Goal: Transaction & Acquisition: Download file/media

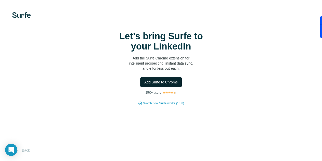
click at [144, 84] on span "Add Surfe to Chrome" at bounding box center [161, 81] width 34 height 5
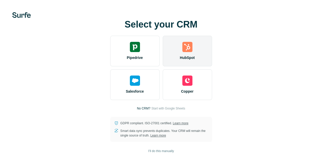
click at [163, 64] on div "HubSpot" at bounding box center [187, 51] width 49 height 31
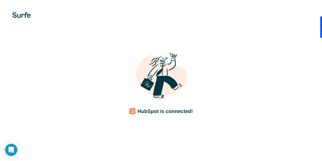
click at [125, 99] on div "HubSpot is connected!" at bounding box center [160, 80] width 301 height 68
